Goal: Task Accomplishment & Management: Use online tool/utility

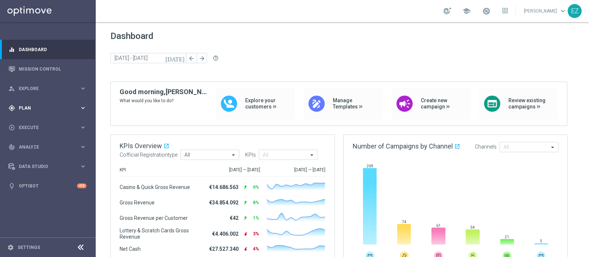
click at [34, 106] on span "Plan" at bounding box center [49, 108] width 61 height 4
click at [31, 145] on span "Templates" at bounding box center [46, 145] width 53 height 4
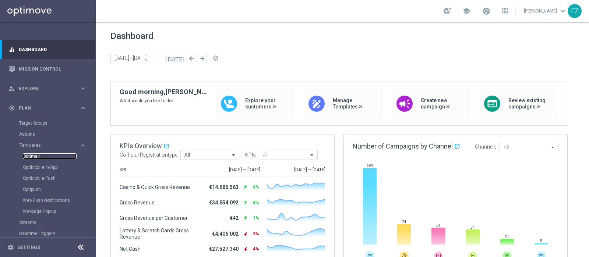
click at [29, 155] on link "Optimail" at bounding box center [50, 156] width 54 height 6
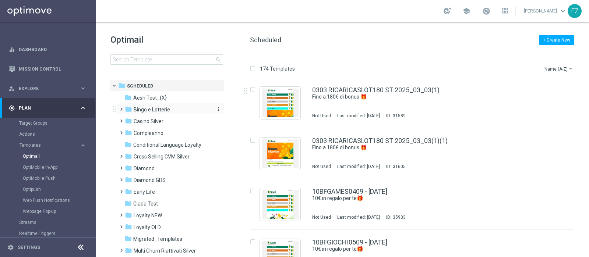
click at [166, 112] on span "Bingo e Lotterie" at bounding box center [152, 109] width 36 height 7
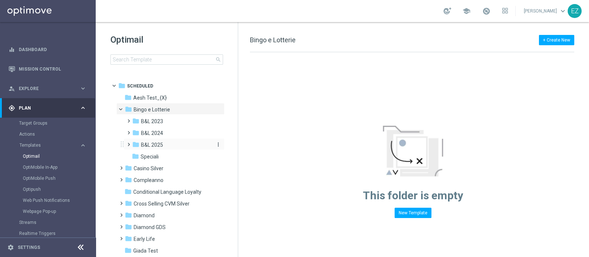
click at [150, 148] on div "folder B&L 2025" at bounding box center [171, 145] width 78 height 8
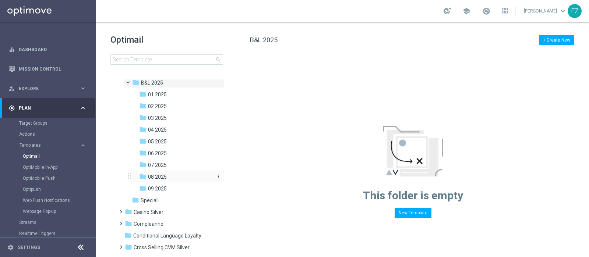
scroll to position [63, 0]
click at [149, 178] on span "08 2025" at bounding box center [157, 176] width 19 height 7
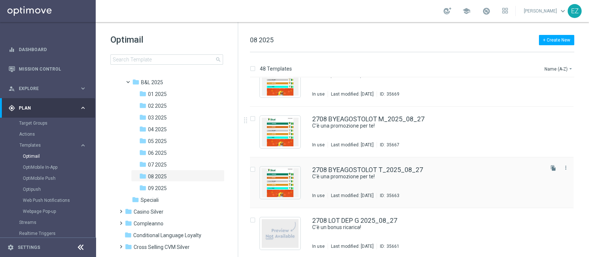
scroll to position [2158, 0]
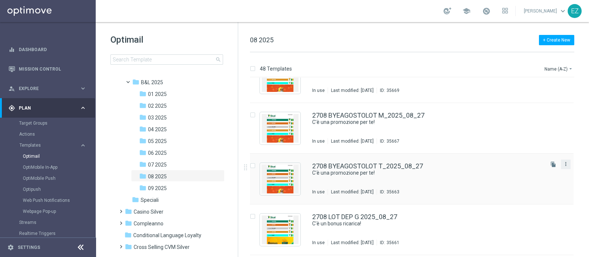
click at [565, 166] on icon "more_vert" at bounding box center [566, 164] width 6 height 6
click at [539, 185] on div "drive_file_move Copy To" at bounding box center [531, 182] width 59 height 10
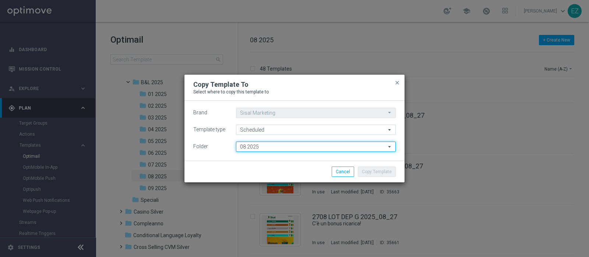
click at [310, 148] on input "08 2025" at bounding box center [316, 147] width 160 height 10
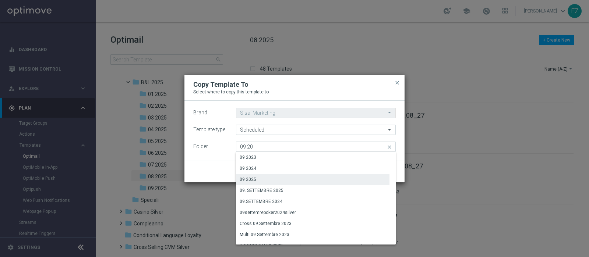
click at [251, 177] on div "09 2025" at bounding box center [248, 179] width 17 height 7
type input "09 2025"
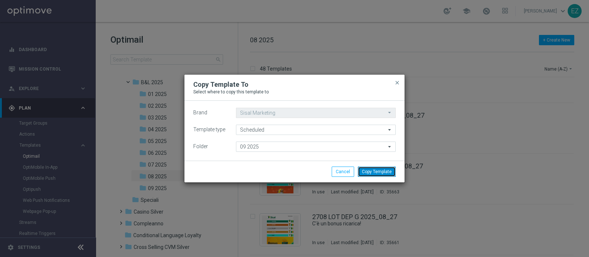
click at [378, 174] on button "Copy Template" at bounding box center [377, 172] width 38 height 10
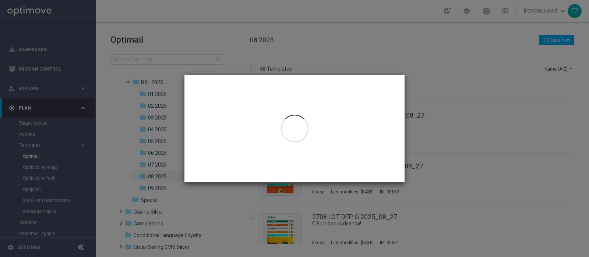
scroll to position [0, 0]
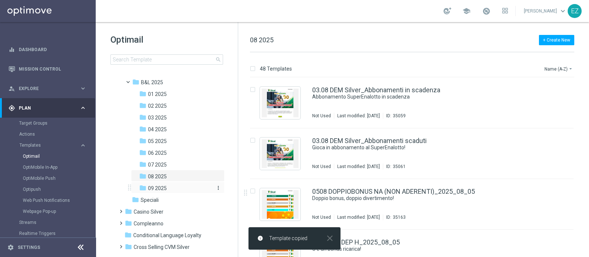
click at [169, 187] on div "folder 09 2025" at bounding box center [175, 188] width 72 height 8
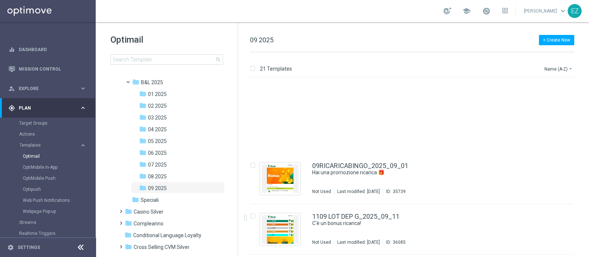
scroll to position [887, 0]
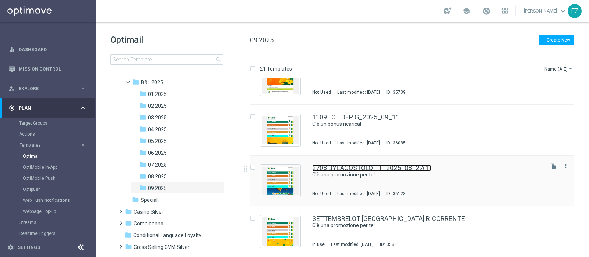
click at [398, 170] on link "2708 BYEAGOSTOLOT T_2025_08_27(1)" at bounding box center [371, 168] width 119 height 7
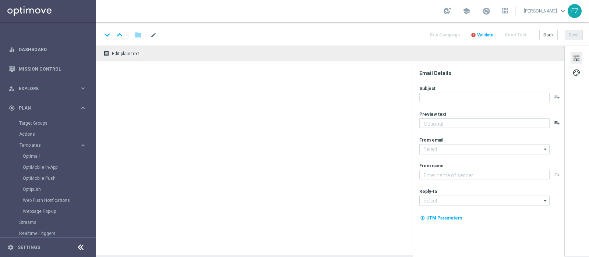
type textarea "Fino a 50€ di bonus"
type input "newsletter@comunicazioni.sisal.it"
type textarea "Sisal"
type input "info@sisal.it"
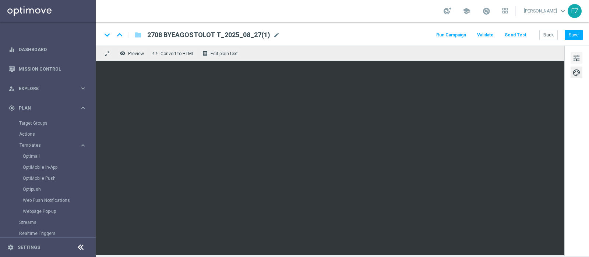
click at [576, 57] on span "tune" at bounding box center [576, 58] width 8 height 10
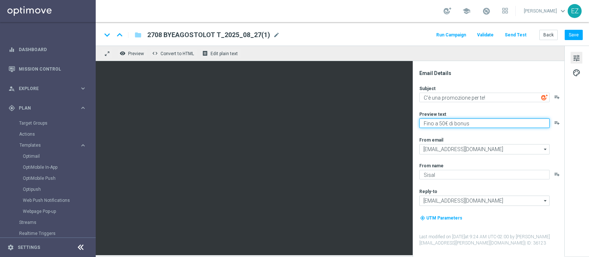
click at [441, 124] on textarea "Fino a 50€ di bonus" at bounding box center [484, 123] width 130 height 10
type textarea "Fino a 60€ di bonus"
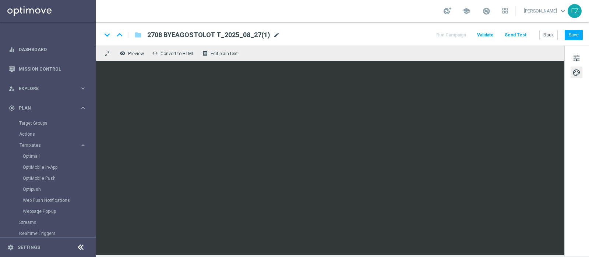
click at [274, 35] on span "mode_edit" at bounding box center [276, 35] width 7 height 7
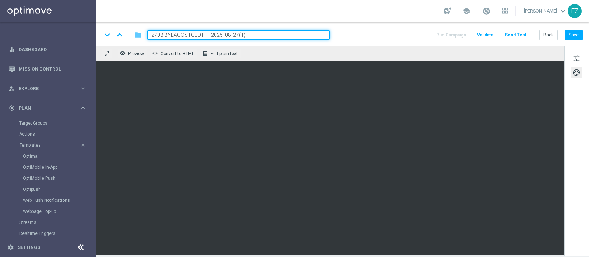
drag, startPoint x: 205, startPoint y: 34, endPoint x: 139, endPoint y: 33, distance: 65.5
click at [139, 33] on div "keyboard_arrow_down keyboard_arrow_up folder 2708 BYEAGOSTOLOT T_2025_08_27(1)" at bounding box center [216, 35] width 228 height 10
paste input "1209 SETT"
click at [238, 36] on input "1209 SETTLOT T_2025_08_27(1)" at bounding box center [238, 35] width 183 height 10
type input "1209 SETTLOT T_2025_09_12"
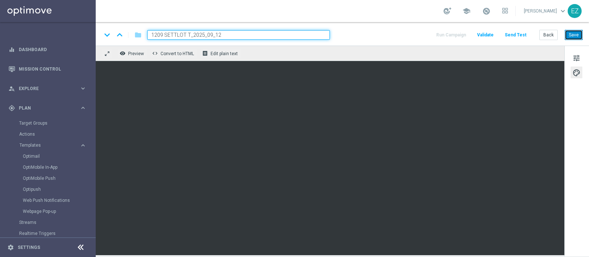
click at [576, 34] on button "Save" at bounding box center [573, 35] width 18 height 10
click at [574, 37] on button "Save" at bounding box center [573, 35] width 18 height 10
